Goal: Register for event/course

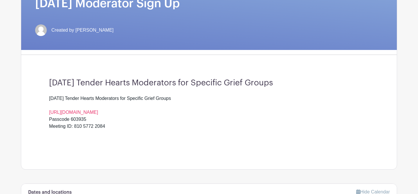
scroll to position [102, 0]
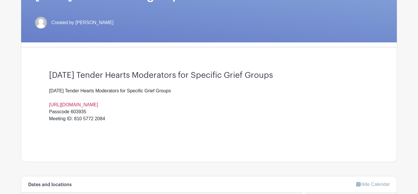
click at [91, 103] on link "[URL][DOMAIN_NAME]" at bounding box center [73, 104] width 49 height 5
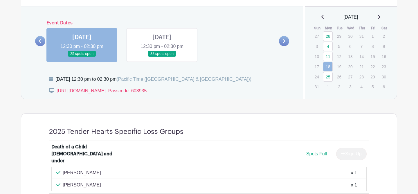
scroll to position [287, 0]
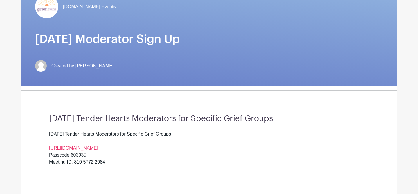
scroll to position [59, 0]
click at [88, 148] on link "[URL][DOMAIN_NAME]" at bounding box center [73, 147] width 49 height 5
